Goal: Find specific page/section: Find specific page/section

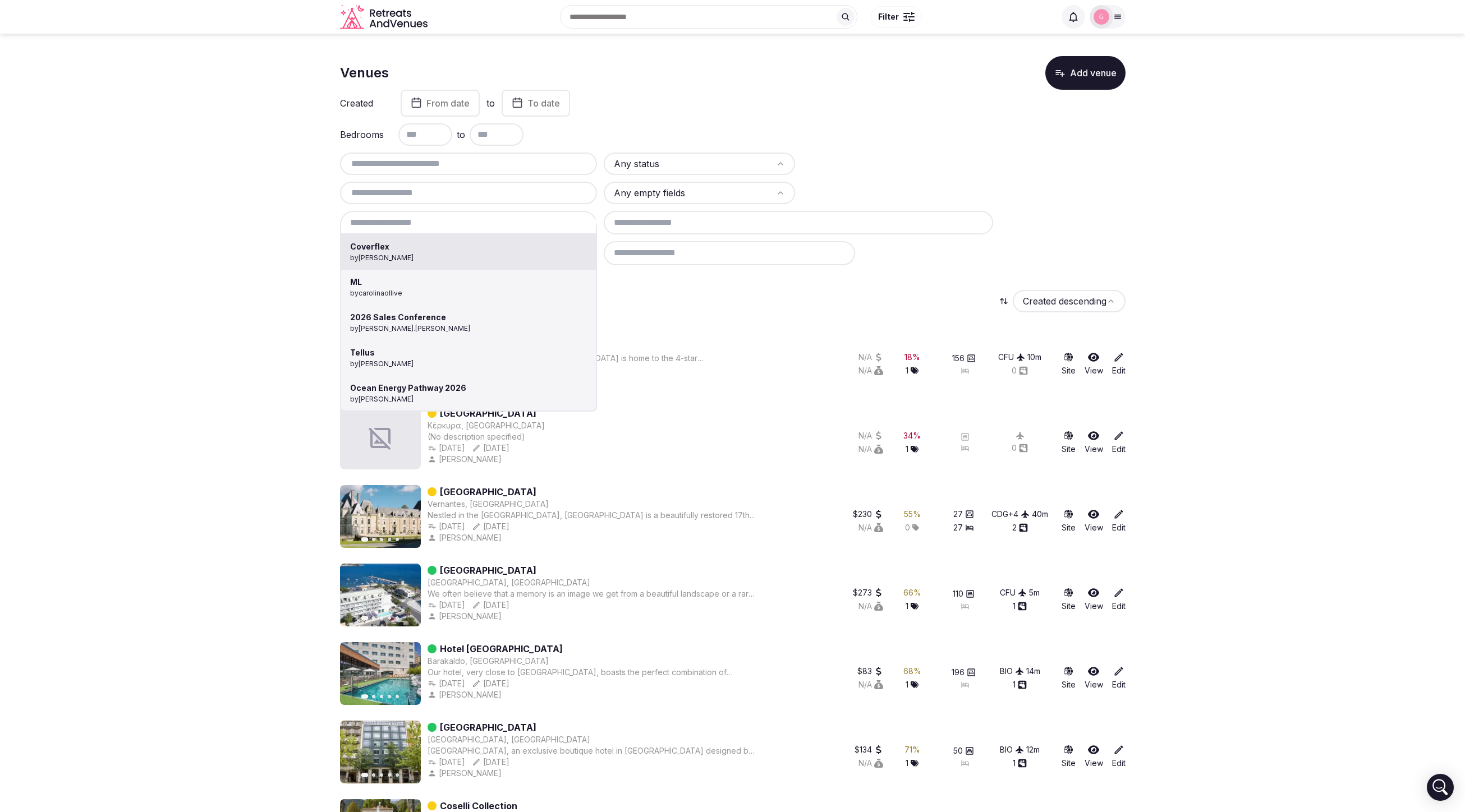
click at [409, 226] on div "Coverflex by Shay Tippie ML by carolinaollive 2026 Sales Conference by cathy.kn…" at bounding box center [469, 222] width 258 height 23
type input "**"
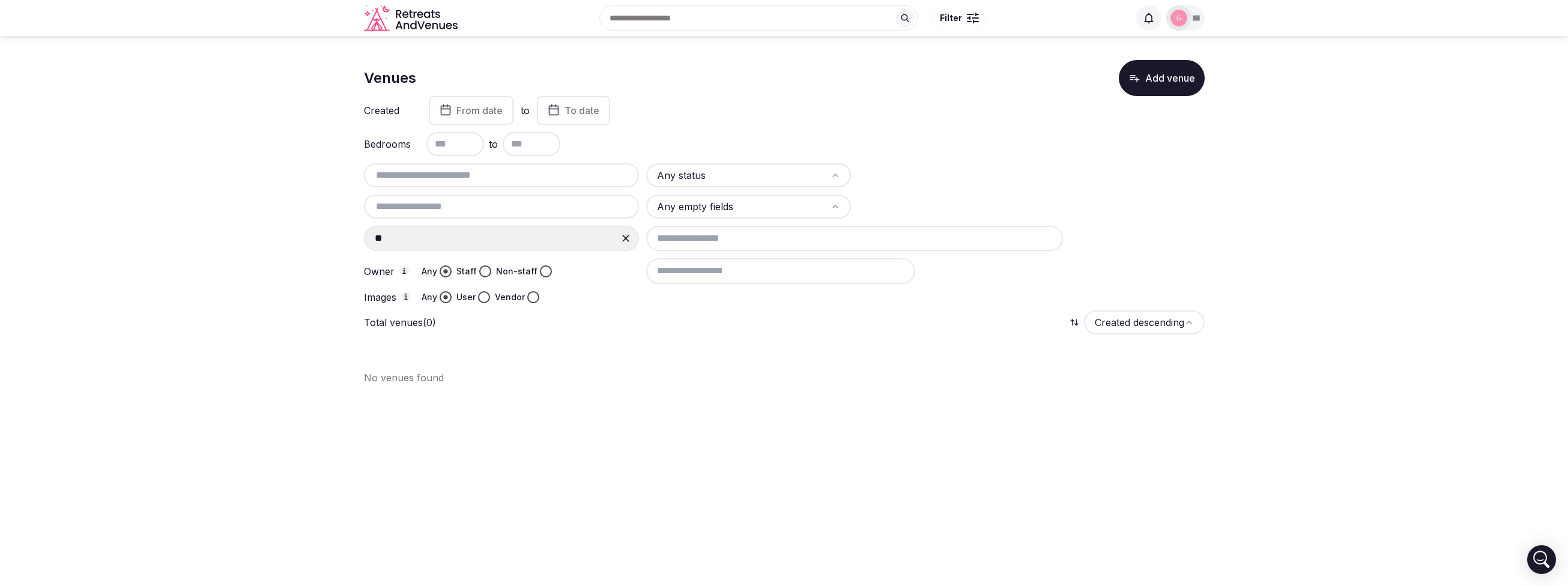
drag, startPoint x: 582, startPoint y: 239, endPoint x: 1134, endPoint y: 477, distance: 601.1
click at [989, 440] on body "Recent searches Italy Search Popular Destinations Toscana, Italy Riviera Maya, …" at bounding box center [784, 293] width 1568 height 586
click at [1321, 524] on body "Recent searches [GEOGRAPHIC_DATA] Search Popular Destinations [GEOGRAPHIC_DATA]…" at bounding box center [784, 293] width 1568 height 586
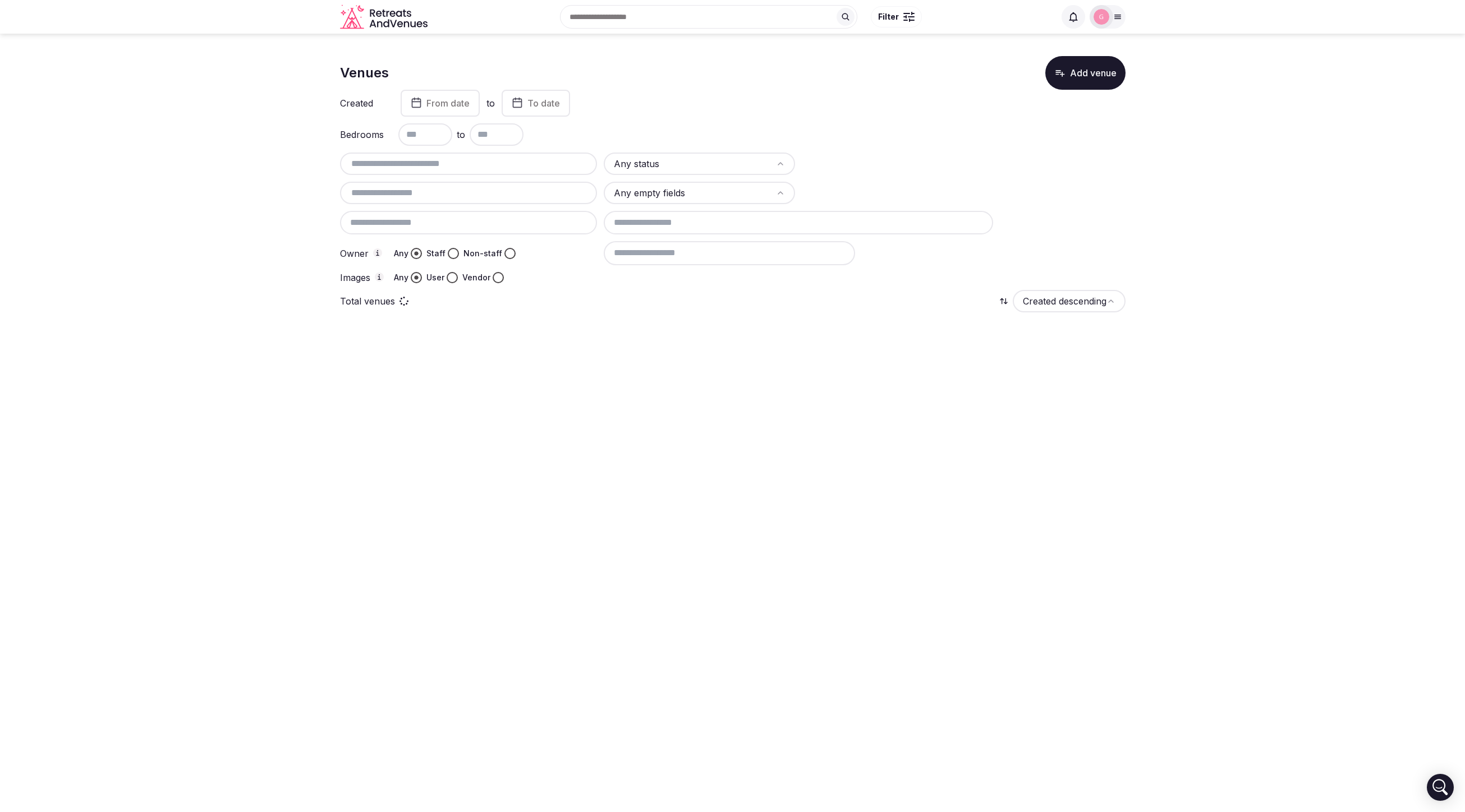
click at [1316, 483] on body "Recent searches [GEOGRAPHIC_DATA] Search Popular Destinations [GEOGRAPHIC_DATA]…" at bounding box center [732, 406] width 1465 height 812
